Goal: Task Accomplishment & Management: Complete application form

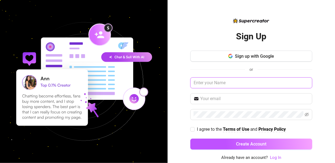
click at [231, 81] on input "text" at bounding box center [251, 82] width 122 height 11
click at [227, 81] on input "text" at bounding box center [251, 82] width 122 height 11
type input "[PERSON_NAME]"
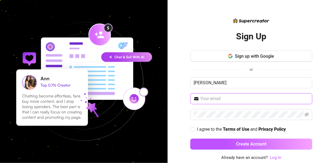
click at [231, 99] on input "text" at bounding box center [254, 98] width 109 height 7
type input "[EMAIL_ADDRESS][DOMAIN_NAME]"
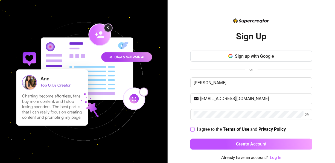
click at [192, 128] on input "I agree to the Terms of Use and Privacy Policy" at bounding box center [192, 129] width 4 height 4
checkbox input "true"
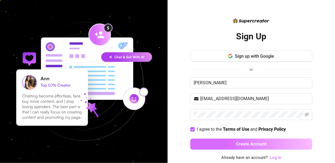
click at [216, 145] on button "Create Account" at bounding box center [251, 144] width 122 height 11
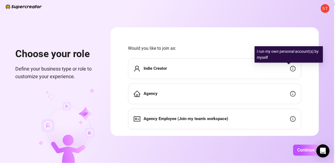
click at [290, 70] on icon "info-circle" at bounding box center [292, 68] width 5 height 5
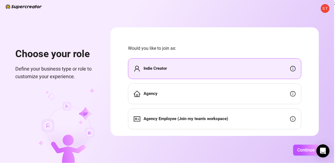
click at [235, 76] on div "Indie Creator" at bounding box center [214, 68] width 173 height 21
click at [306, 145] on button "Continue" at bounding box center [306, 150] width 26 height 11
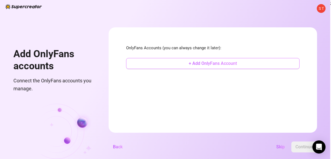
click at [228, 63] on span "+ Add OnlyFans Account" at bounding box center [212, 63] width 48 height 5
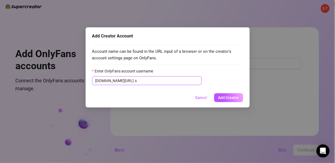
click at [180, 80] on input "s" at bounding box center [166, 81] width 63 height 6
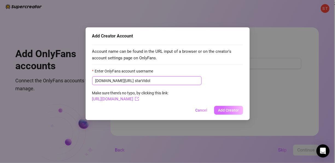
type input "starVidol"
click at [227, 111] on span "Add Creator" at bounding box center [228, 110] width 21 height 4
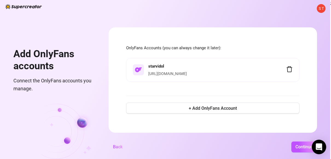
click at [313, 150] on body "S T Add OnlyFans accounts Connect the OnlyFans accounts you manage. OnlyFans Ac…" at bounding box center [165, 79] width 331 height 159
click at [304, 149] on span "Continue" at bounding box center [303, 146] width 17 height 5
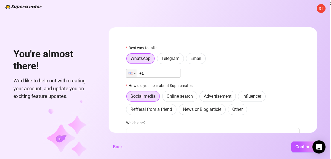
click at [175, 75] on input "+1" at bounding box center [153, 73] width 55 height 9
click at [202, 61] on label "Email" at bounding box center [196, 58] width 20 height 11
click at [187, 60] on input "Email" at bounding box center [187, 60] width 0 height 0
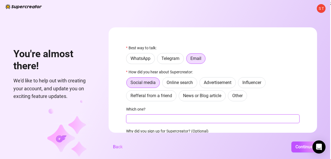
click at [244, 121] on input "Which one?" at bounding box center [212, 118] width 173 height 9
type input "g"
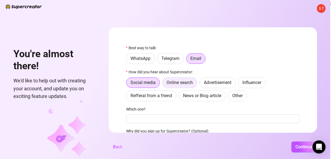
click at [185, 78] on label "Online search" at bounding box center [179, 82] width 35 height 11
click at [164, 84] on input "Online search" at bounding box center [164, 84] width 0 height 0
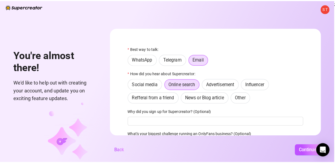
scroll to position [31, 0]
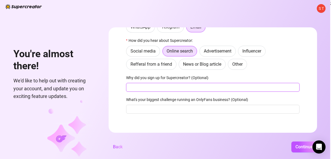
click at [251, 86] on input "Why did you sign up for Supercreator? (Optional)" at bounding box center [212, 87] width 173 height 9
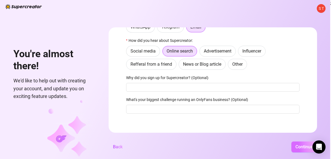
click at [299, 149] on span "Continue" at bounding box center [303, 146] width 17 height 5
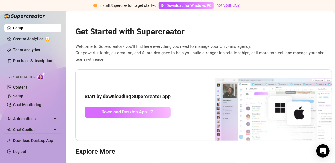
click at [159, 112] on link "Download Desktop App" at bounding box center [127, 112] width 86 height 11
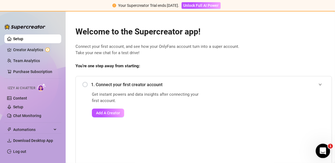
click at [325, 147] on div "Open Intercom Messenger" at bounding box center [322, 150] width 18 height 18
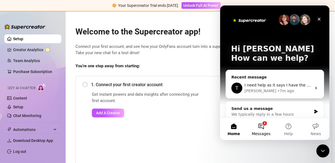
click at [263, 128] on button "1 Messages" at bounding box center [260, 129] width 27 height 22
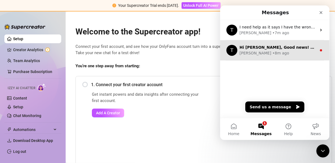
click at [299, 54] on div "Tanya • 8m ago" at bounding box center [277, 53] width 77 height 6
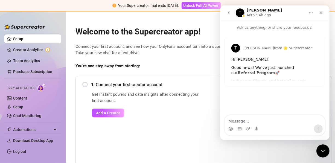
drag, startPoint x: 194, startPoint y: 113, endPoint x: 73, endPoint y: 29, distance: 147.5
click at [194, 113] on link "Add A Creator" at bounding box center [147, 112] width 110 height 9
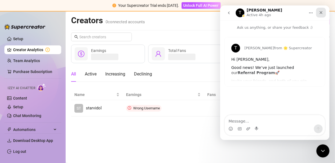
click at [323, 14] on div "Close" at bounding box center [321, 13] width 10 height 10
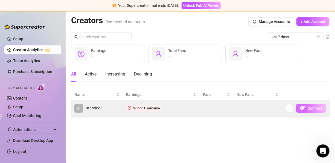
click at [308, 111] on button "Connect" at bounding box center [311, 108] width 30 height 9
